Goal: Task Accomplishment & Management: Manage account settings

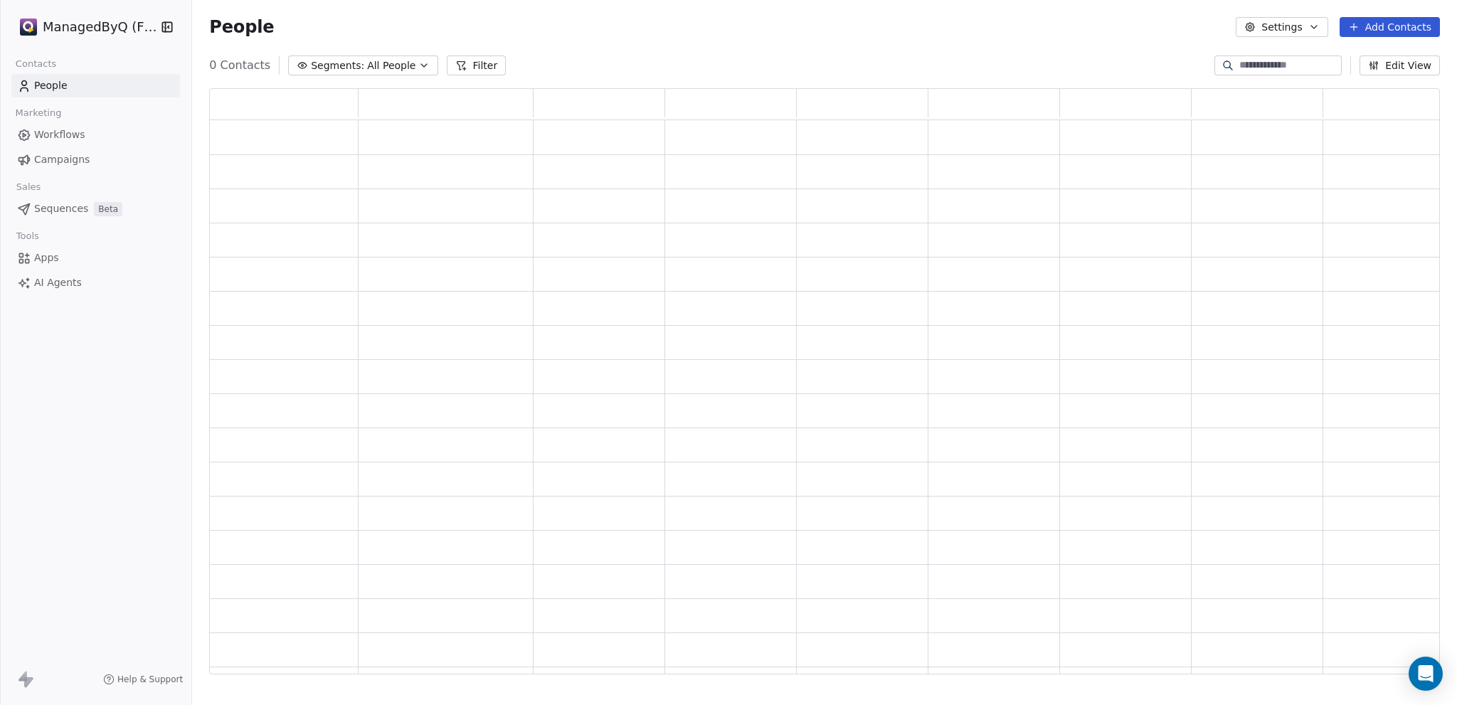
scroll to position [576, 1220]
click at [91, 22] on html "ManagedByQ (FZE) Contacts People Marketing Workflows Campaigns Sales Pipelines …" at bounding box center [728, 352] width 1457 height 705
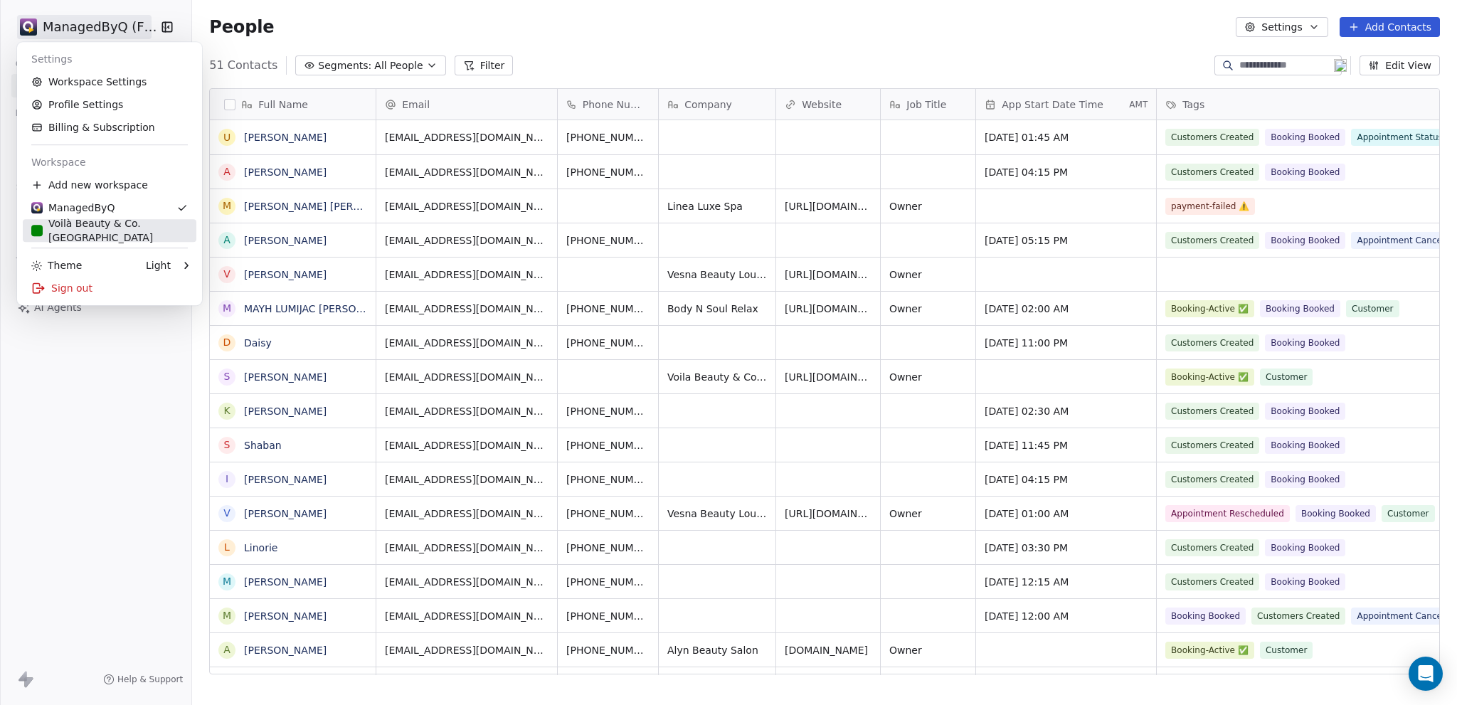
scroll to position [610, 1254]
click at [68, 230] on div "Voilà Beauty & Co. [GEOGRAPHIC_DATA]" at bounding box center [109, 230] width 157 height 28
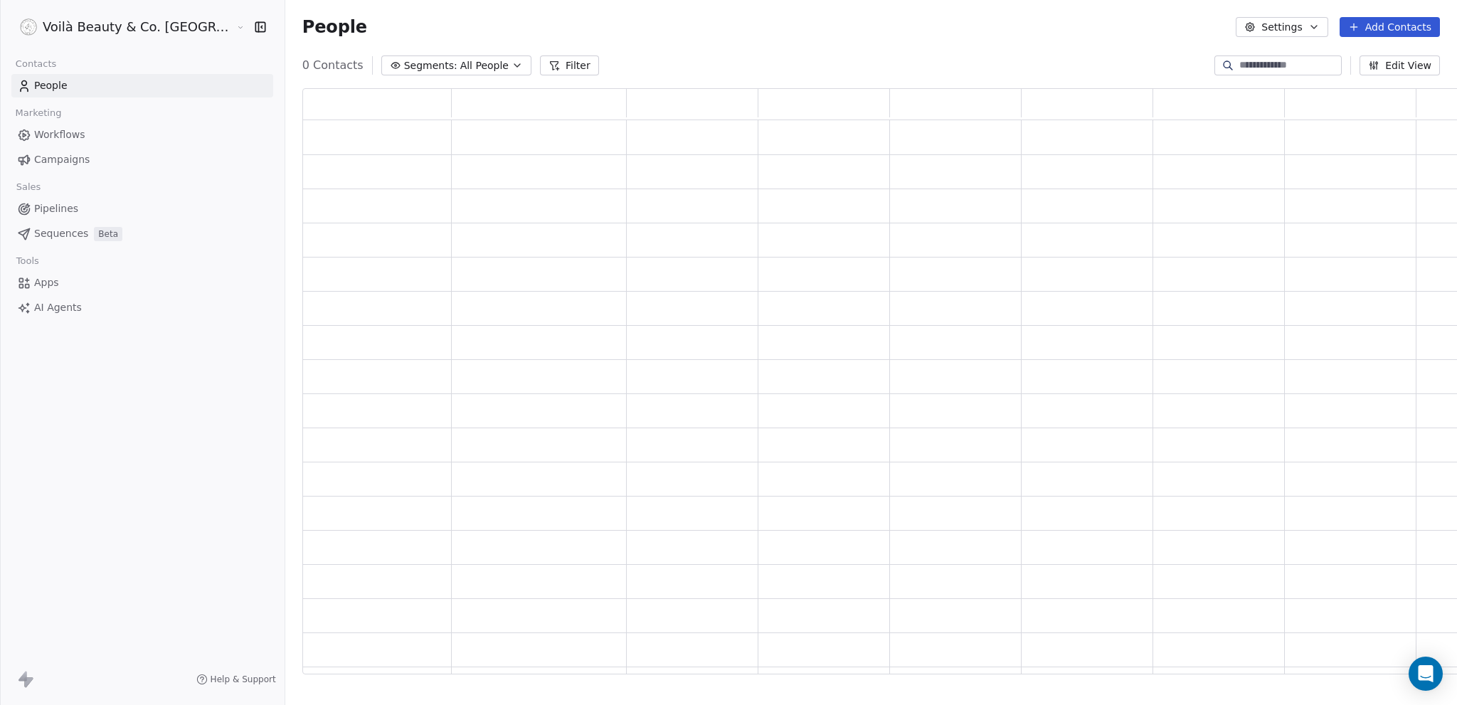
scroll to position [576, 1195]
click at [253, 28] on icon "button" at bounding box center [260, 27] width 14 height 14
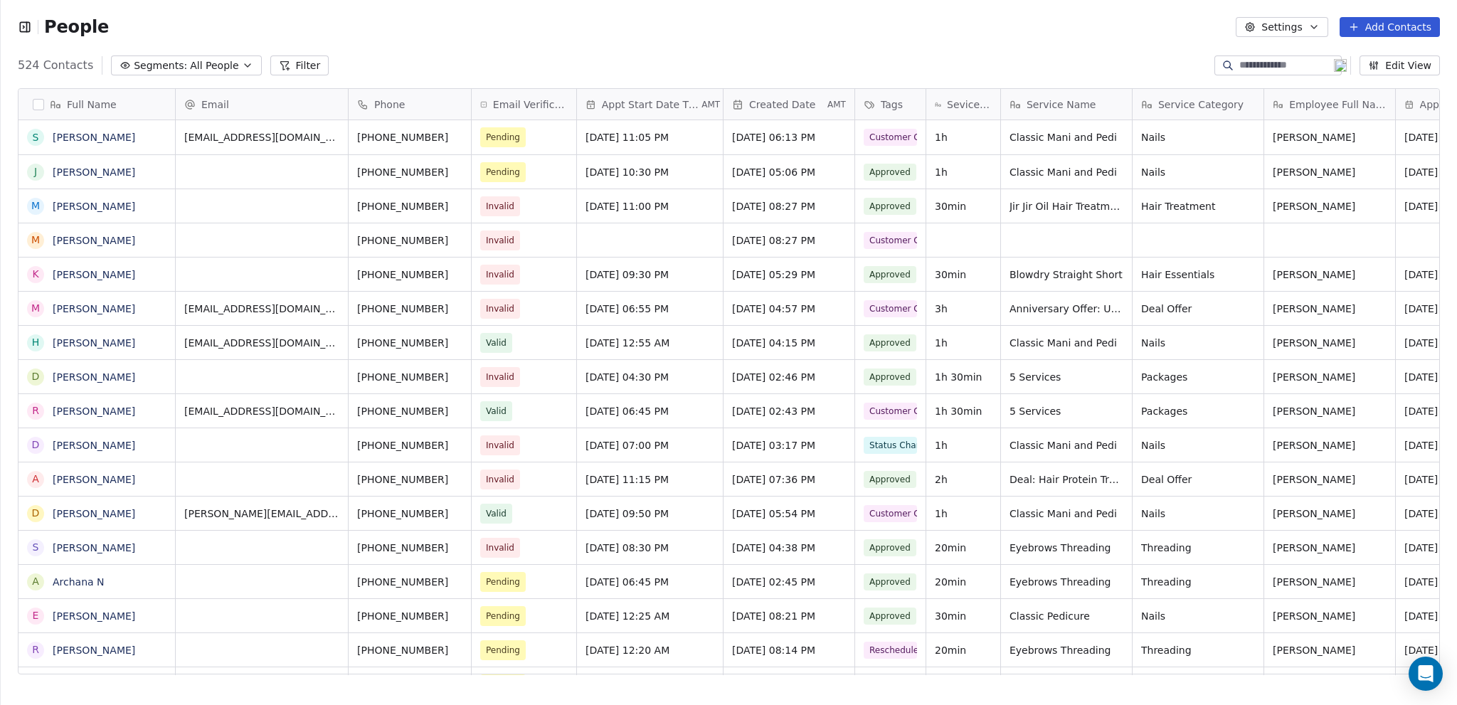
scroll to position [610, 1446]
click at [38, 107] on button "button" at bounding box center [38, 104] width 11 height 11
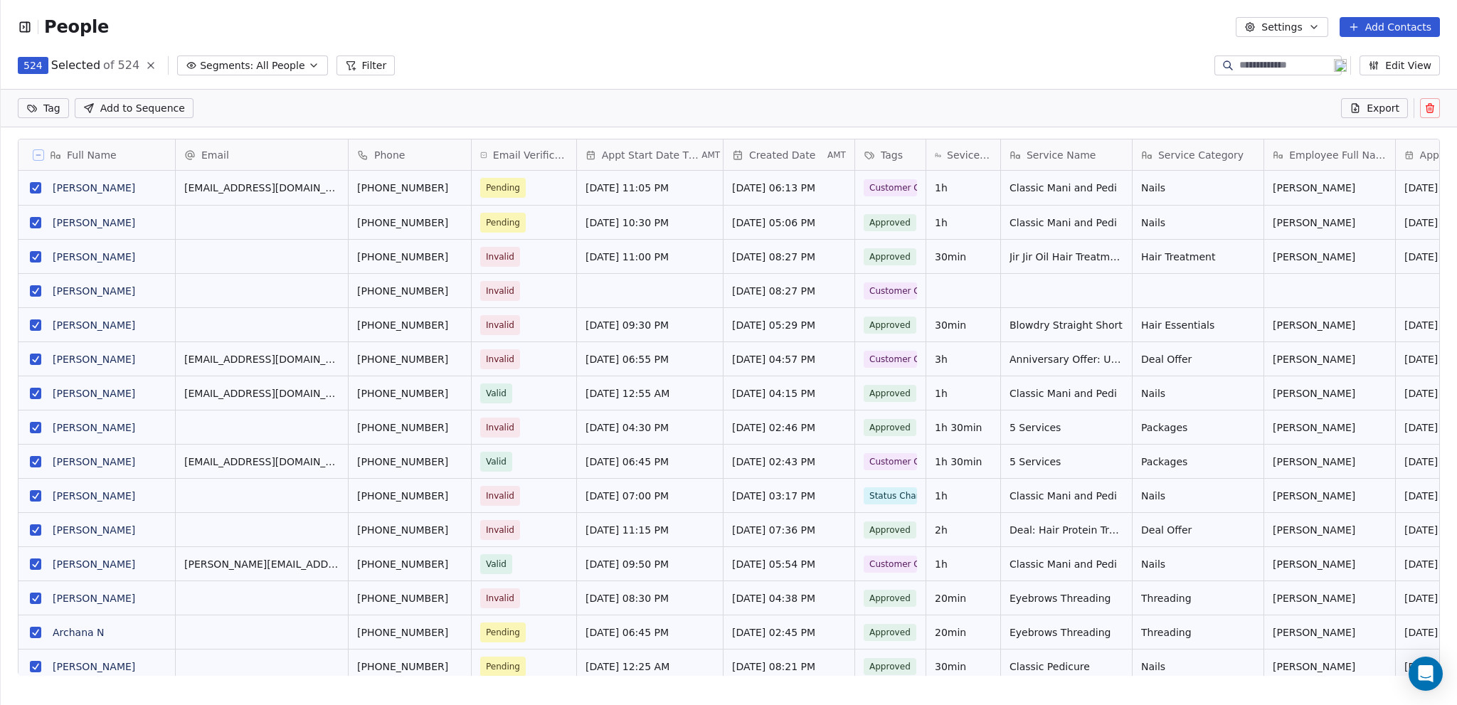
scroll to position [560, 1446]
click at [1383, 107] on span "Export" at bounding box center [1383, 108] width 33 height 14
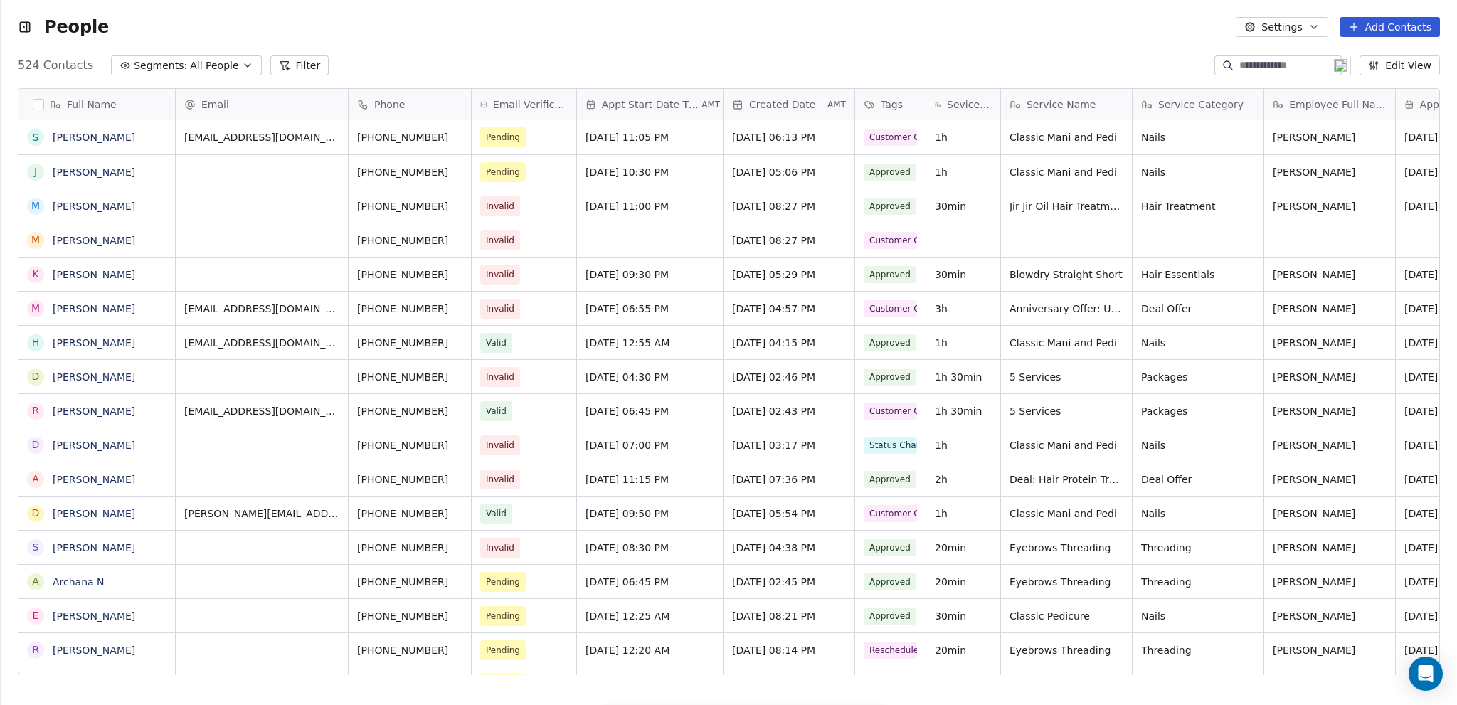
click at [710, 13] on div "People Settings Add Contacts" at bounding box center [729, 27] width 1457 height 54
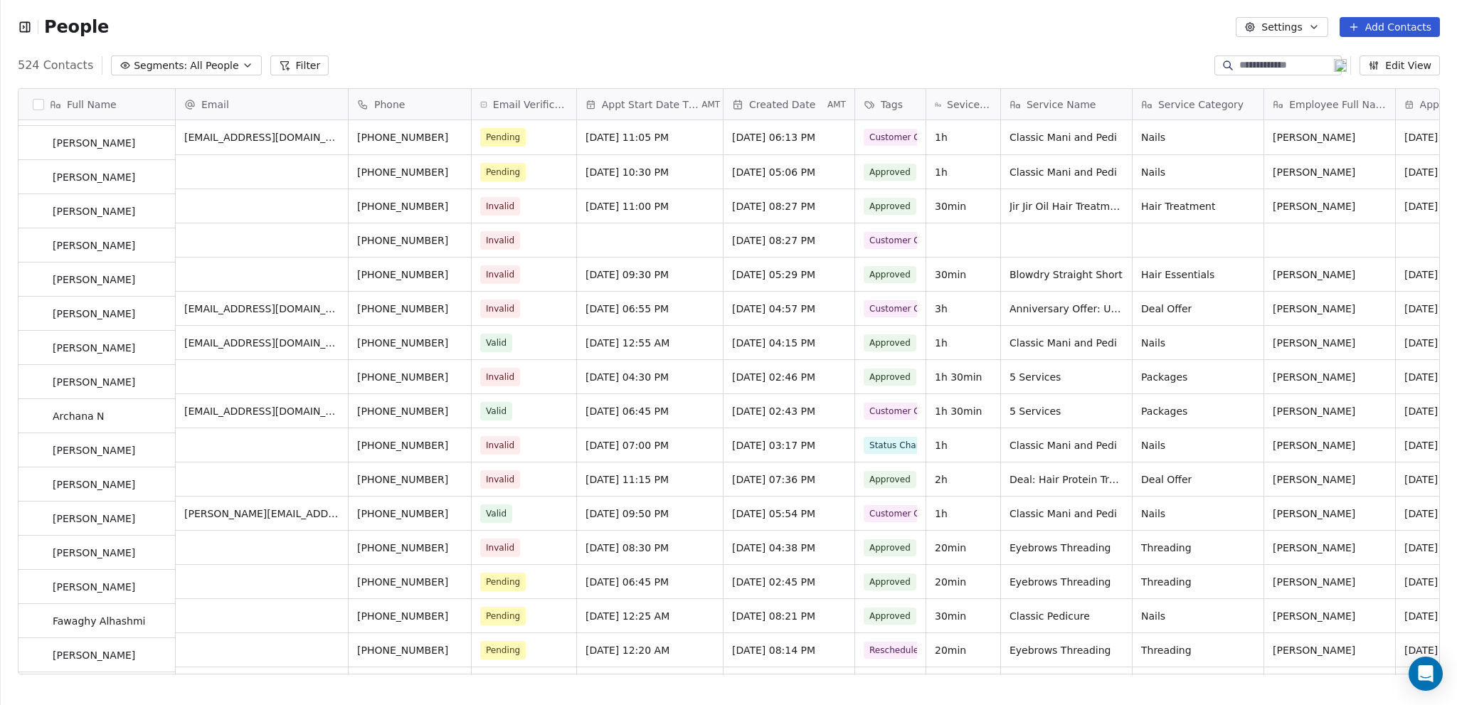
scroll to position [0, 0]
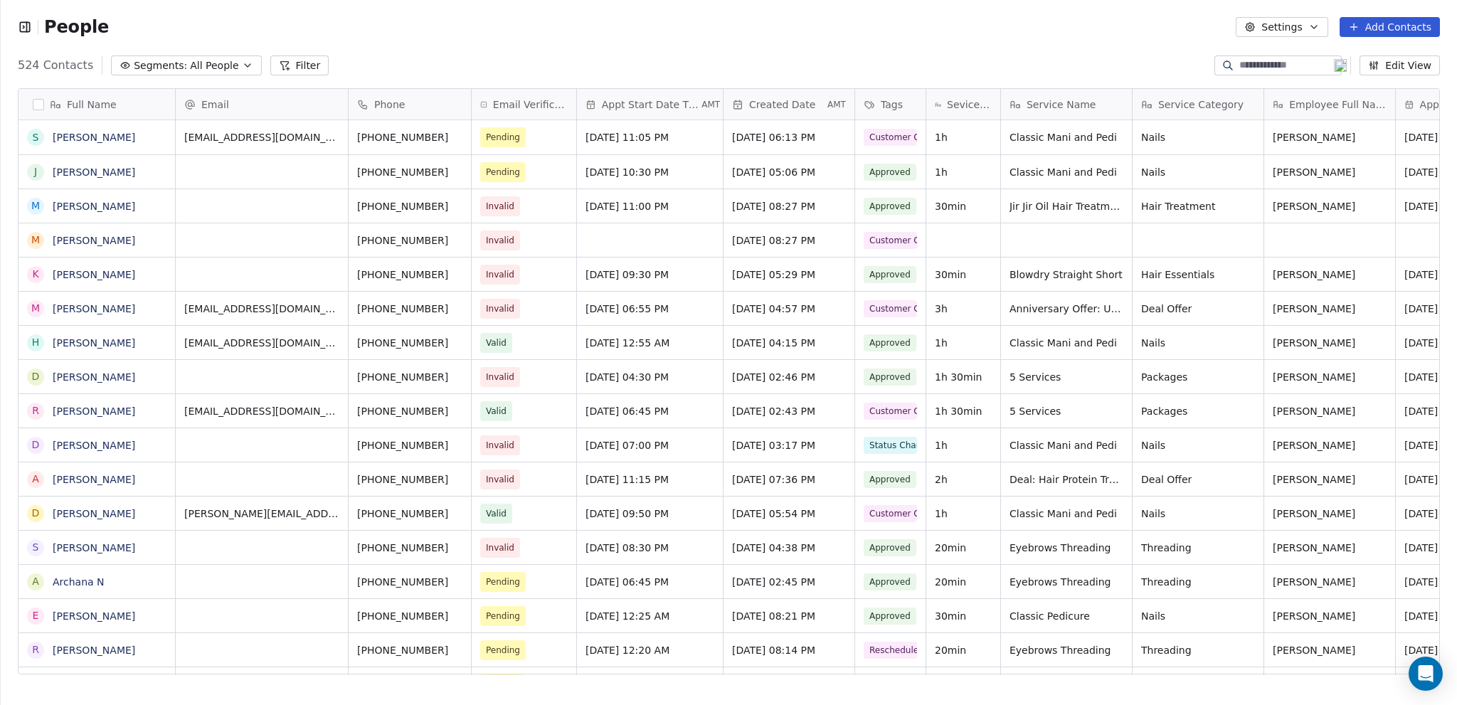
click at [1320, 27] on icon "button" at bounding box center [1314, 26] width 11 height 11
click at [1321, 27] on html "People Settings Add Contacts 524 Contacts Segments: All People Filter Edit View…" at bounding box center [728, 352] width 1457 height 705
click at [39, 104] on button "button" at bounding box center [38, 104] width 11 height 11
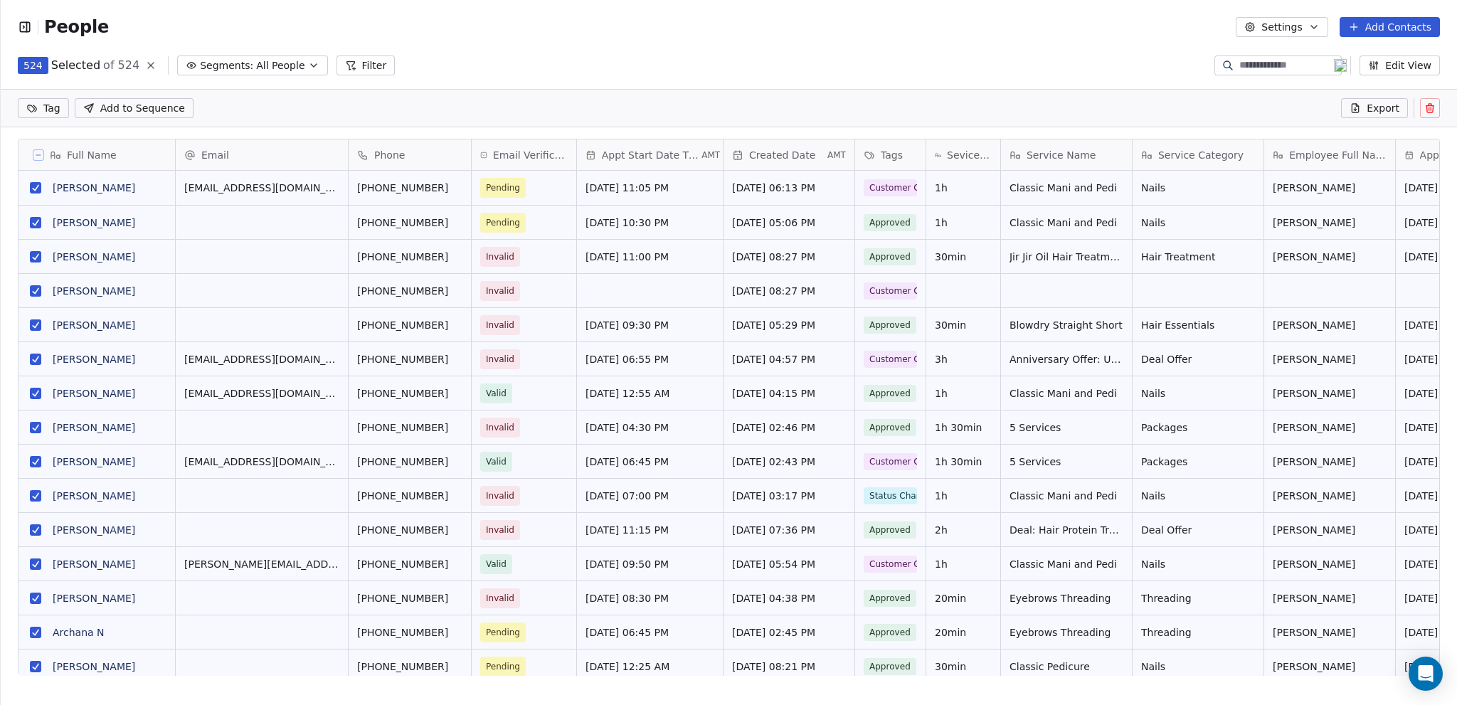
scroll to position [560, 1446]
click at [1379, 107] on span "Export" at bounding box center [1383, 108] width 33 height 14
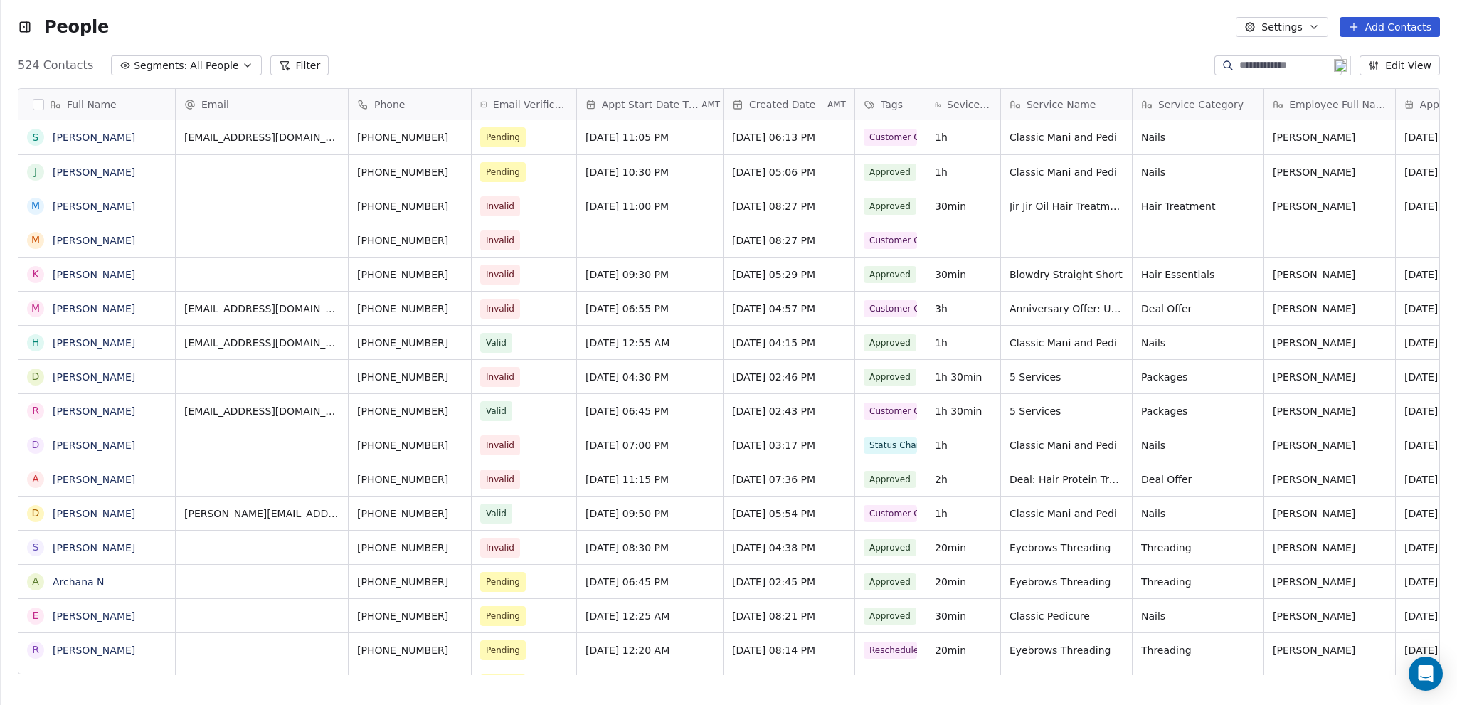
scroll to position [610, 1446]
click at [24, 25] on icon "button" at bounding box center [25, 27] width 14 height 14
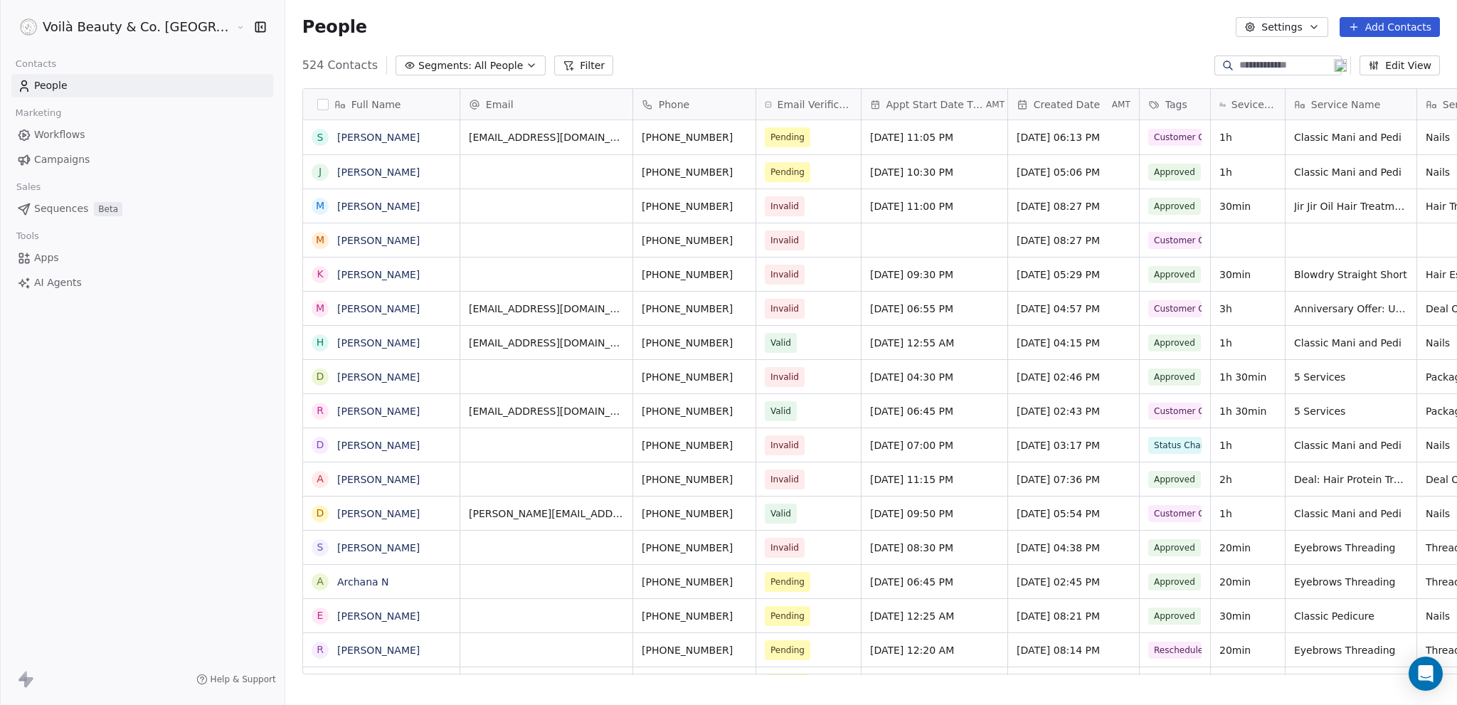
click at [475, 63] on span "All People" at bounding box center [499, 65] width 48 height 15
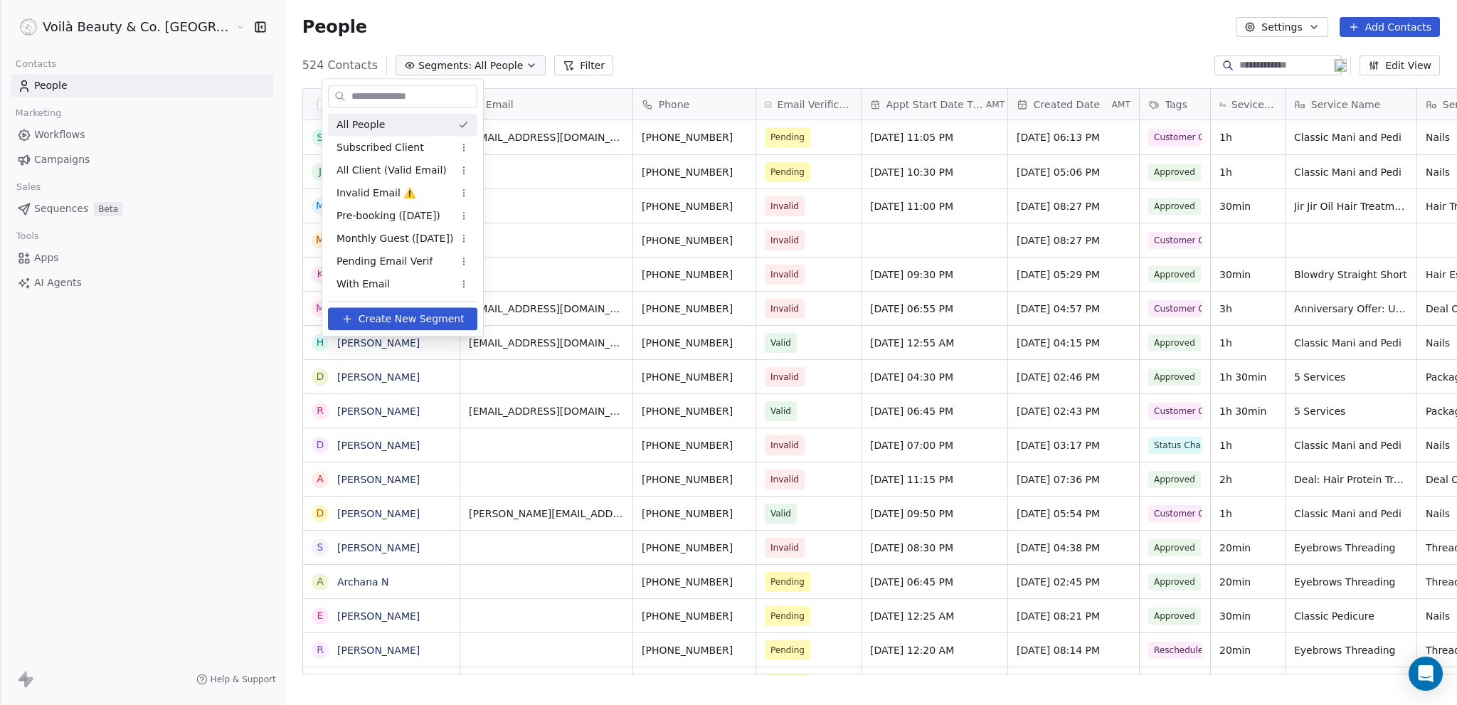
click at [425, 121] on div "All People" at bounding box center [402, 124] width 149 height 23
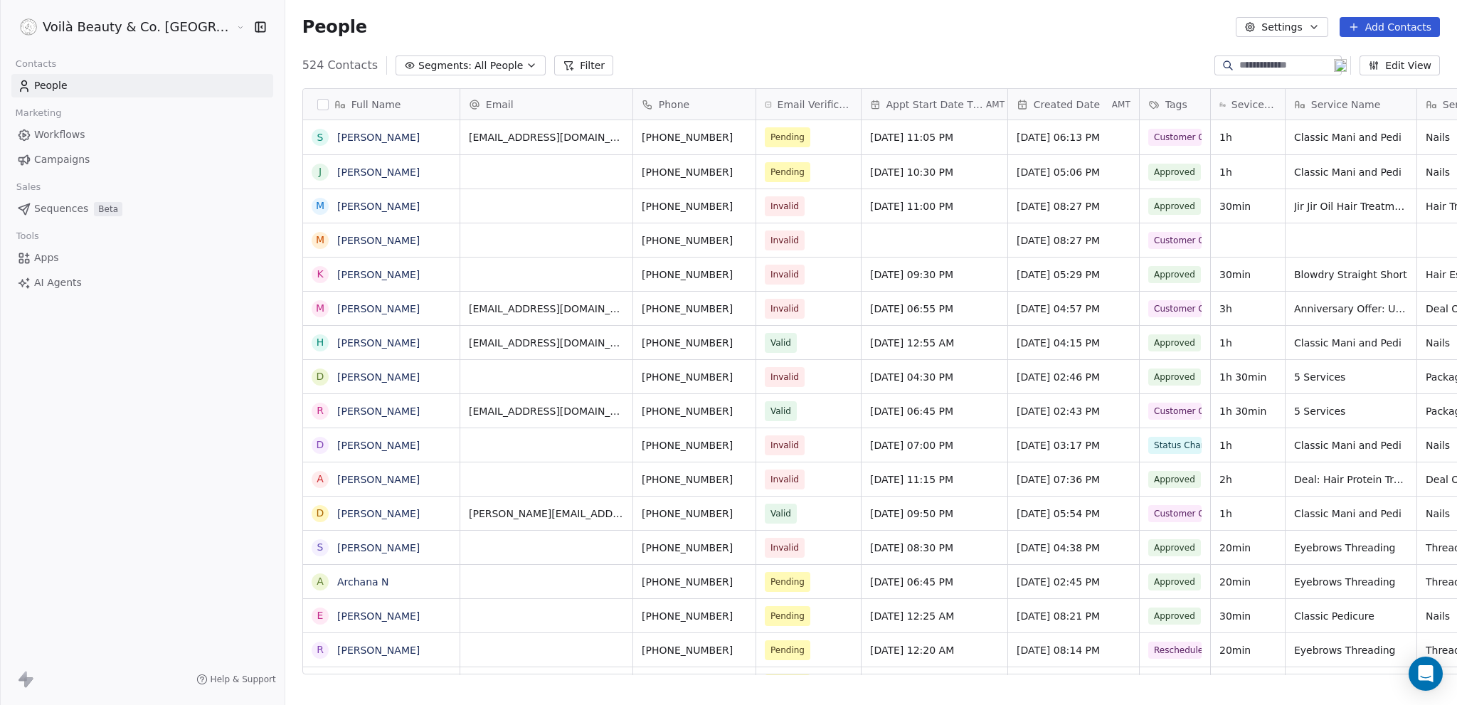
click at [317, 102] on button "button" at bounding box center [322, 104] width 11 height 11
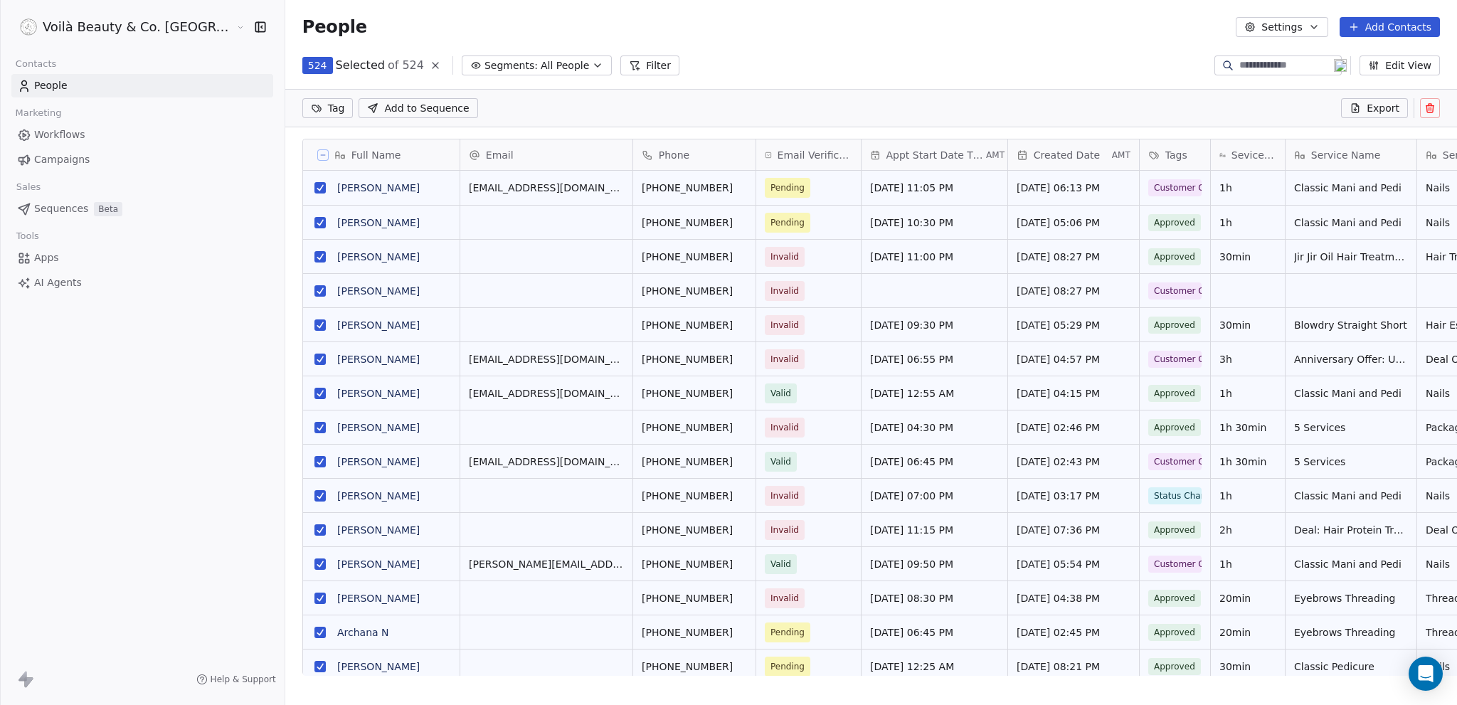
scroll to position [560, 1229]
click at [1390, 110] on span "Export" at bounding box center [1383, 108] width 33 height 14
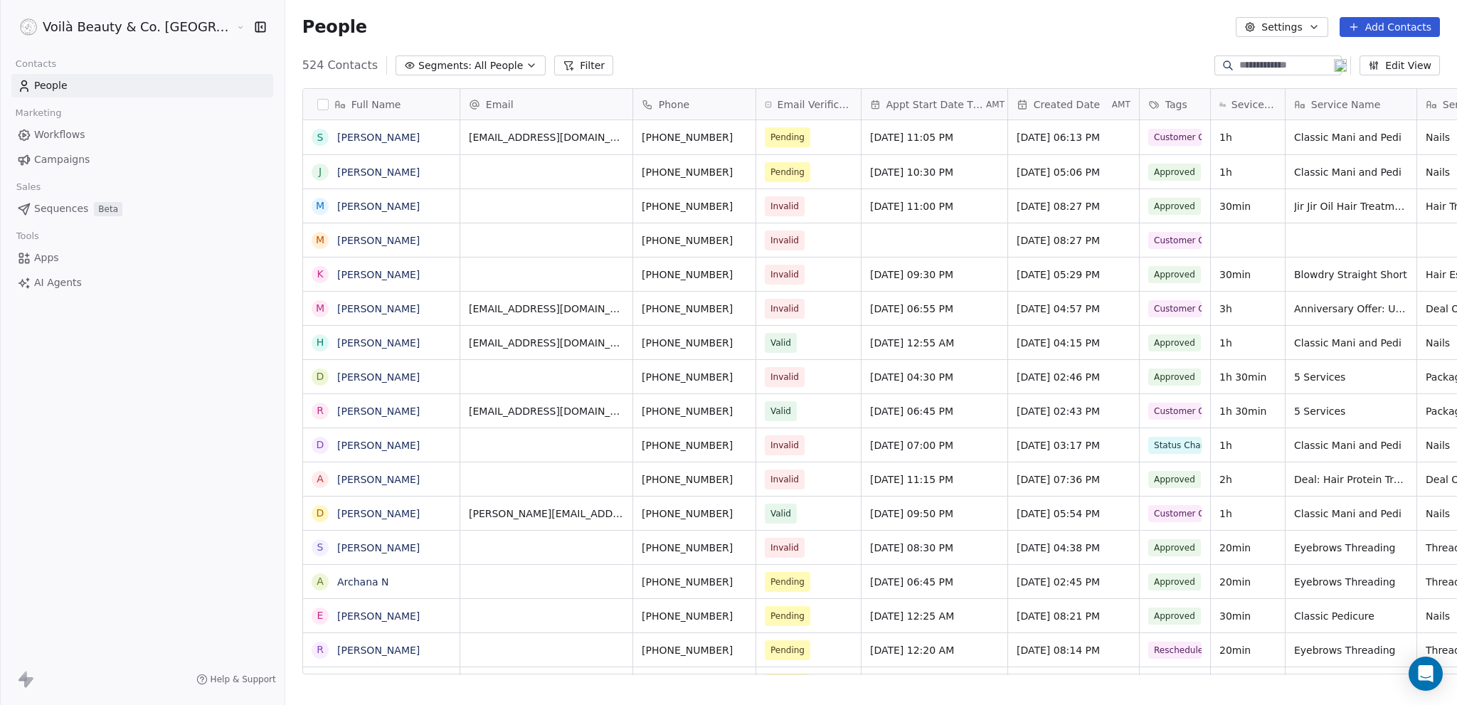
scroll to position [610, 1229]
click at [75, 26] on html "Voilà Beauty & Co. Lounge Contacts People Marketing Workflows Campaigns Sales S…" at bounding box center [728, 352] width 1457 height 705
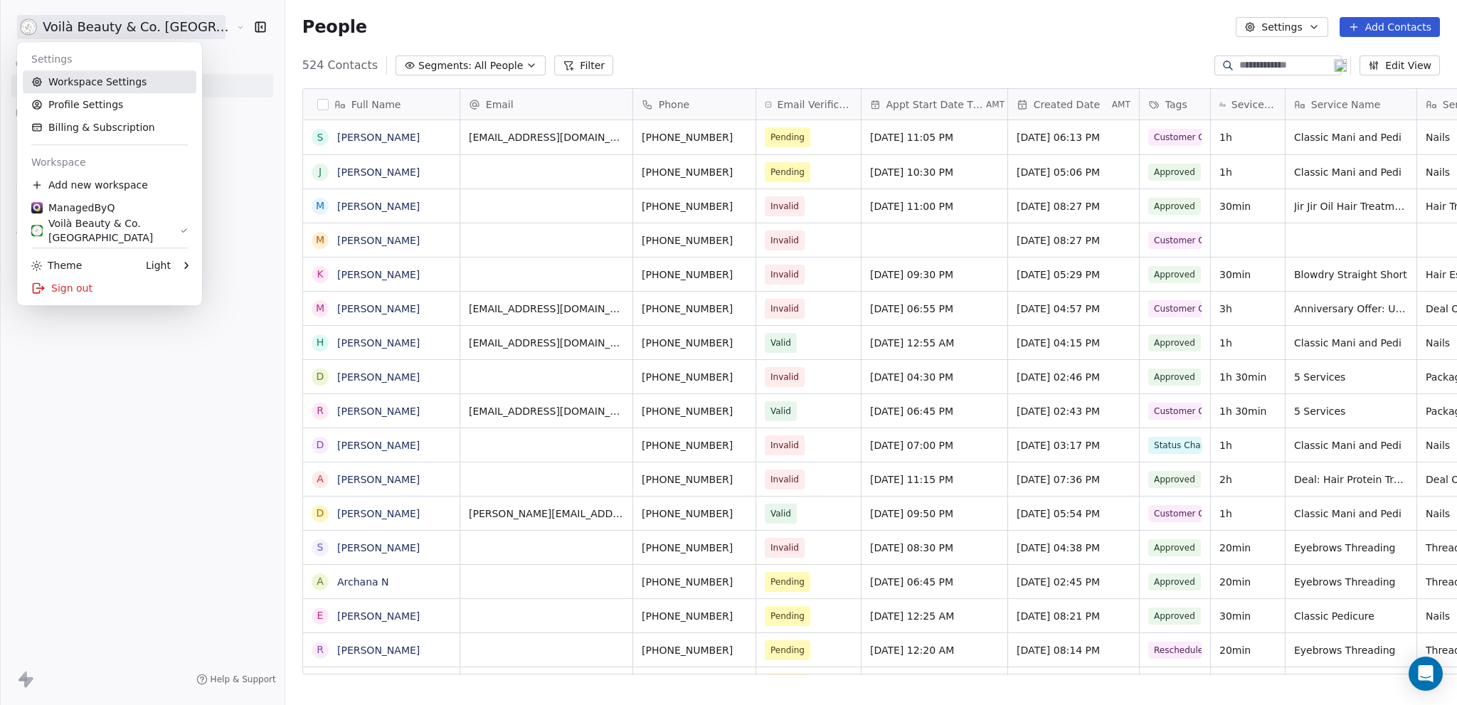
click at [102, 81] on link "Workspace Settings" at bounding box center [110, 81] width 174 height 23
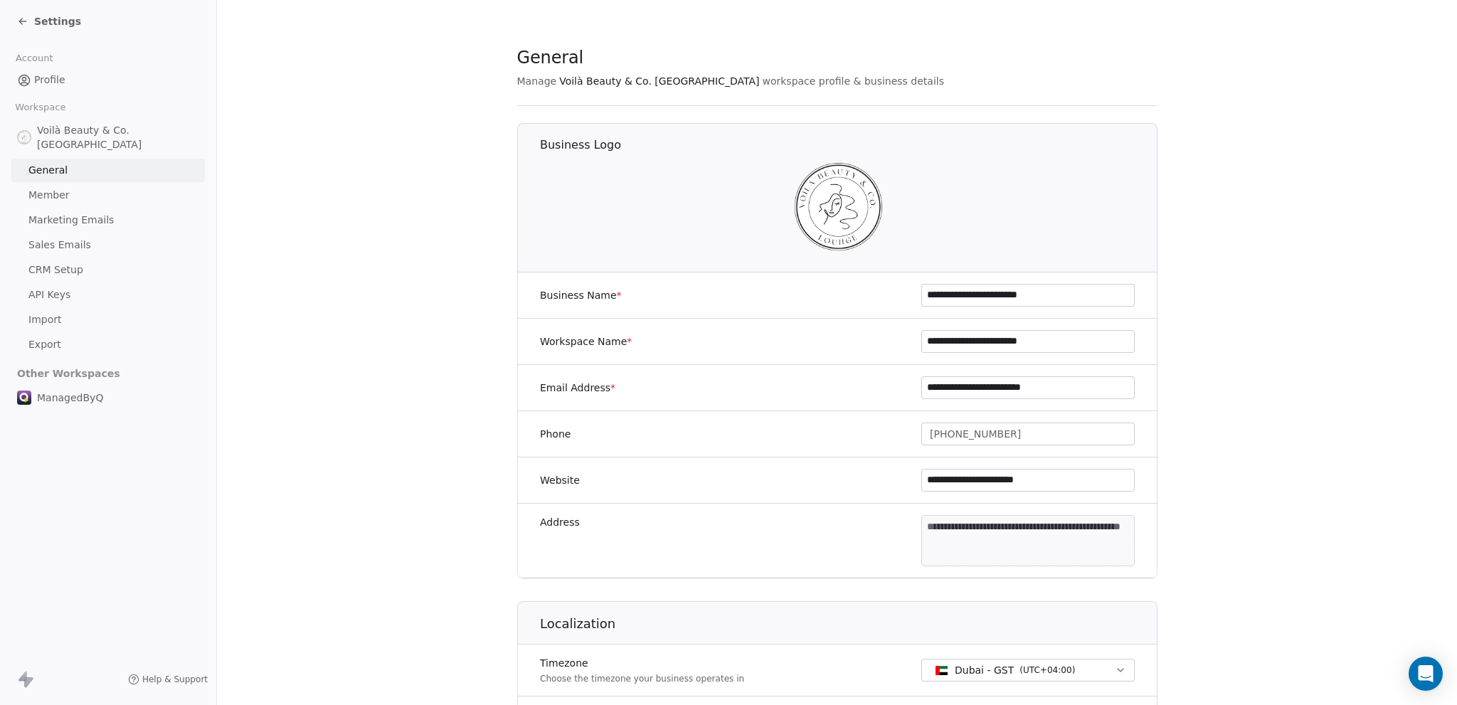
click at [93, 213] on span "Marketing Emails" at bounding box center [70, 220] width 85 height 15
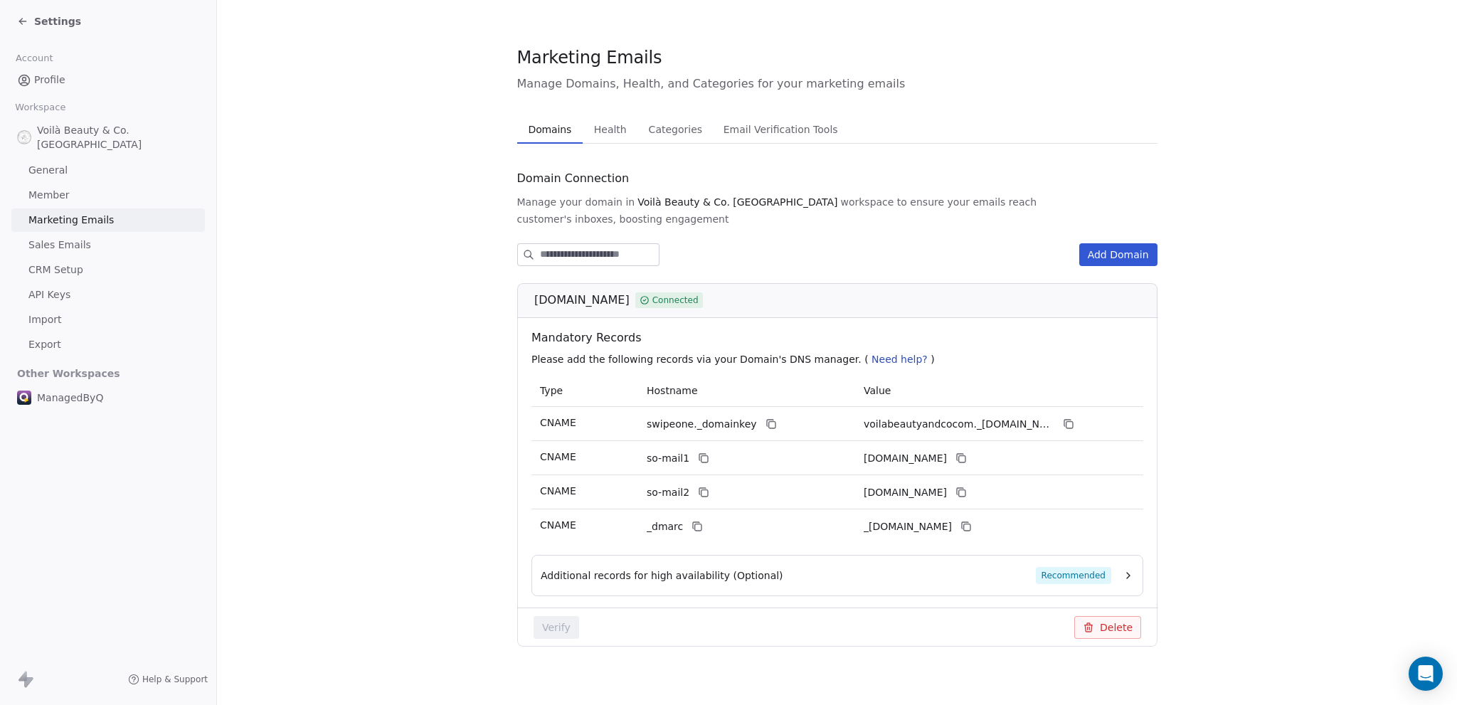
click at [54, 337] on span "Export" at bounding box center [44, 344] width 33 height 15
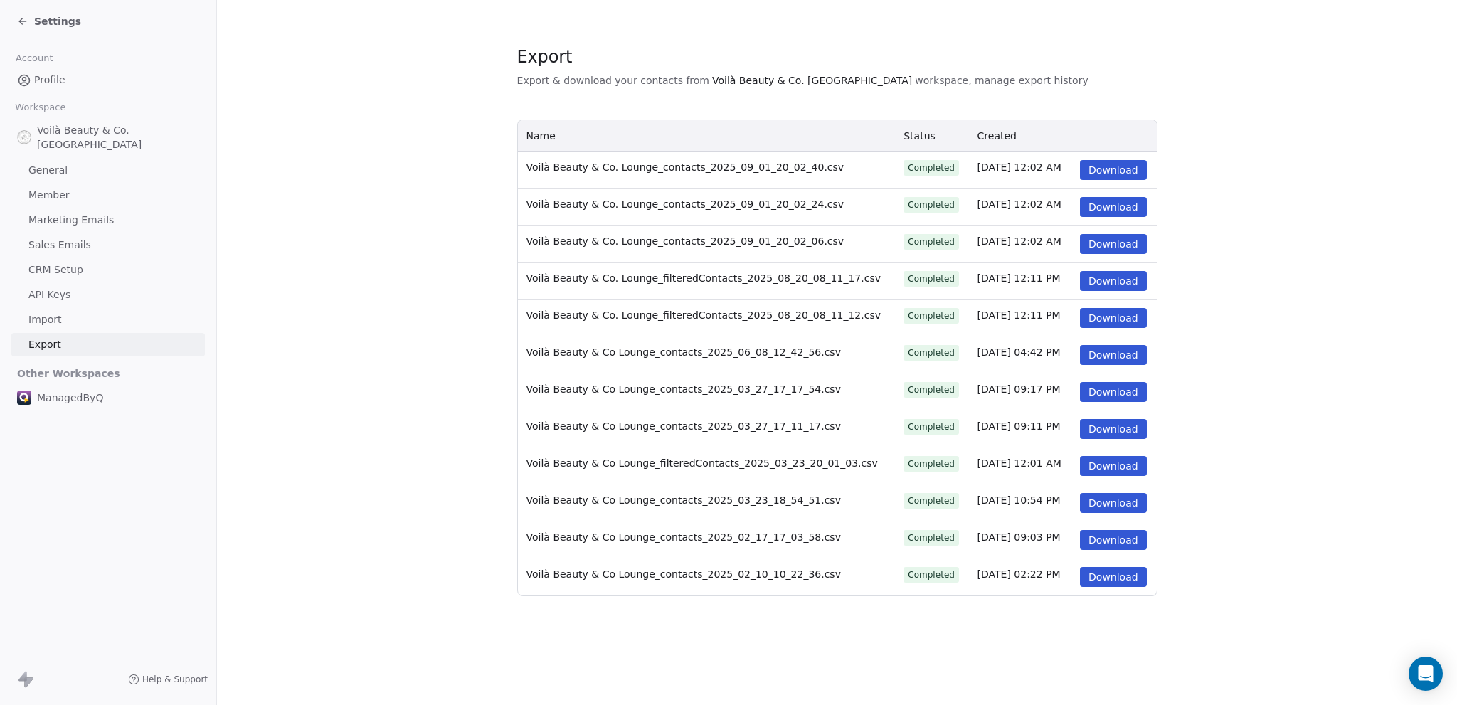
click at [1094, 169] on button "Download" at bounding box center [1113, 170] width 67 height 20
